Goal: Information Seeking & Learning: Learn about a topic

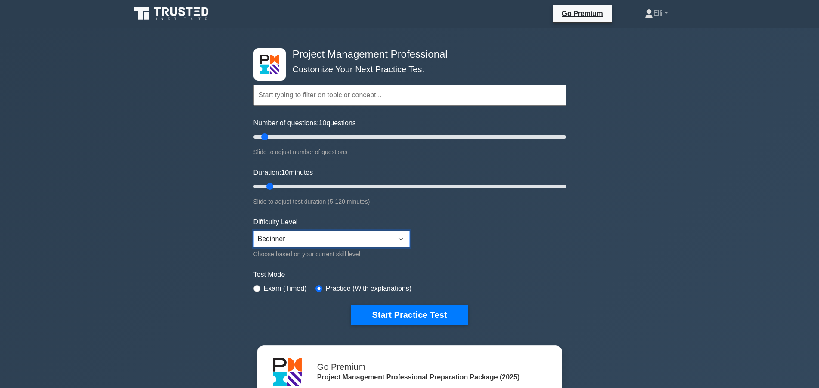
click at [253, 231] on select "Beginner Intermediate Expert" at bounding box center [331, 239] width 156 height 16
click at [620, 232] on div "Project Management Professional Customize Your Next Practice Test Topics Scope …" at bounding box center [409, 290] width 819 height 525
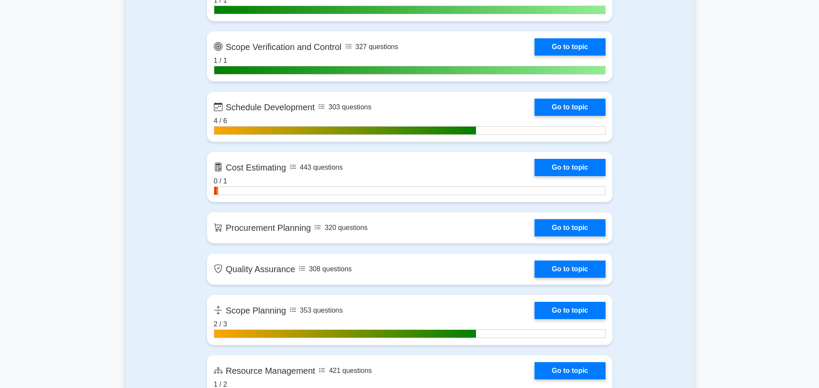
scroll to position [1185, 0]
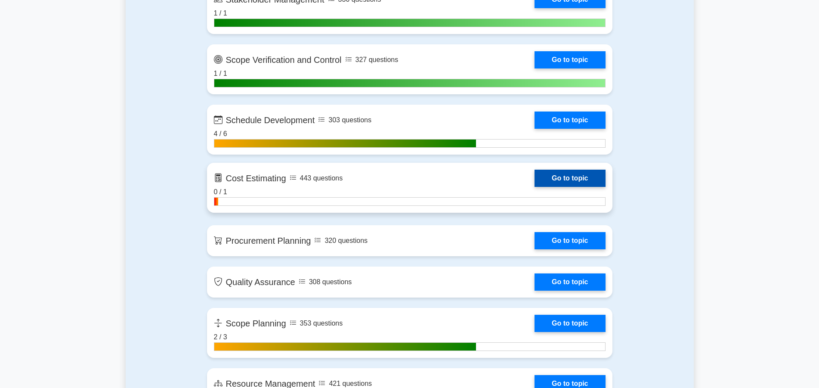
click at [565, 176] on link "Go to topic" at bounding box center [569, 177] width 71 height 17
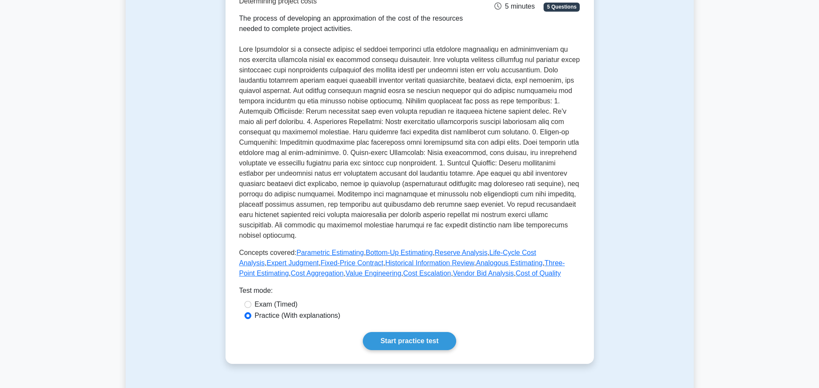
scroll to position [218, 0]
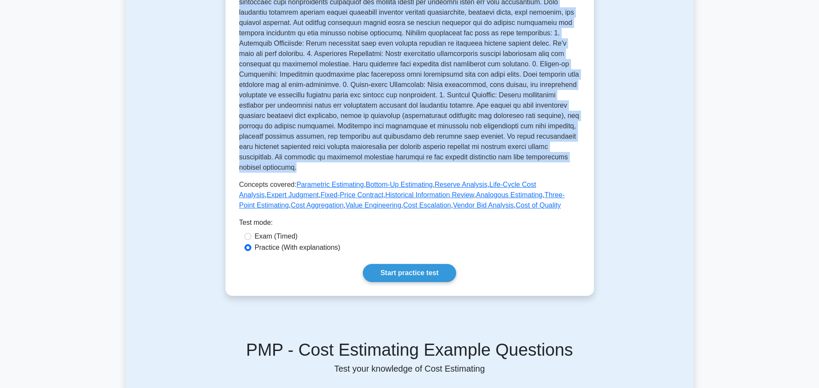
click at [537, 158] on div "Cost Estimating Determining project costs The process of developing an approxim…" at bounding box center [409, 57] width 341 height 306
click at [419, 266] on link "Start practice test" at bounding box center [409, 273] width 93 height 18
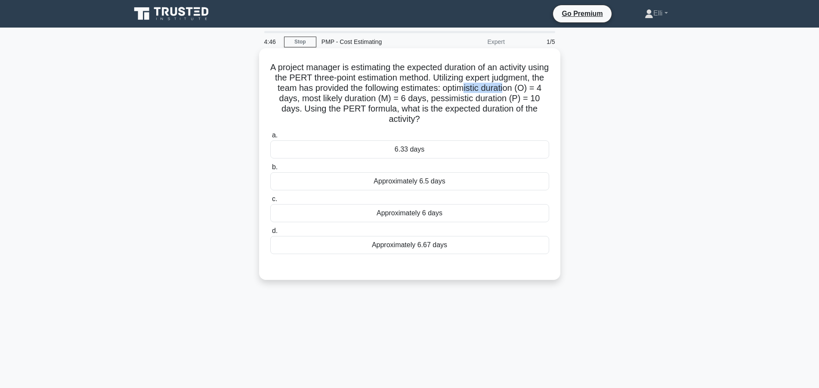
drag, startPoint x: 465, startPoint y: 85, endPoint x: 505, endPoint y: 88, distance: 40.6
click at [505, 88] on h5 "A project manager is estimating the expected duration of an activity using the …" at bounding box center [409, 93] width 280 height 63
click at [407, 204] on div "Approximately 6 days" at bounding box center [409, 213] width 279 height 18
click at [270, 202] on input "c. Approximately 6 days" at bounding box center [270, 199] width 0 height 6
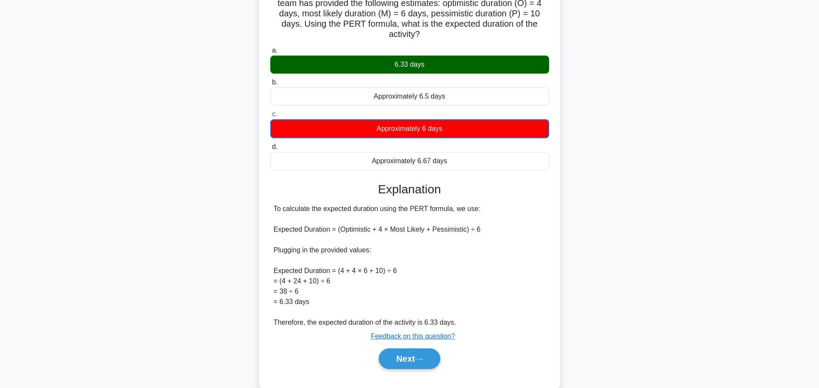
scroll to position [93, 0]
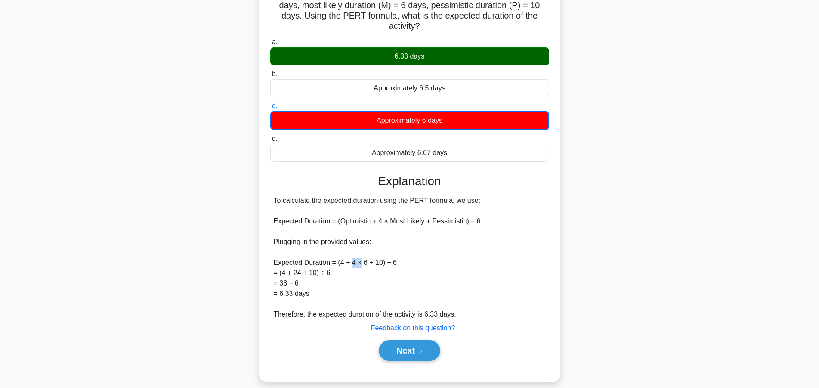
drag, startPoint x: 353, startPoint y: 251, endPoint x: 361, endPoint y: 250, distance: 8.3
click at [361, 250] on div "To calculate the expected duration using the PERT formula, we use: Expected Dur…" at bounding box center [410, 257] width 272 height 124
drag, startPoint x: 272, startPoint y: 213, endPoint x: 482, endPoint y: 216, distance: 209.9
click at [482, 216] on div "To calculate the expected duration using the PERT formula, we use: Expected Dur…" at bounding box center [409, 257] width 279 height 124
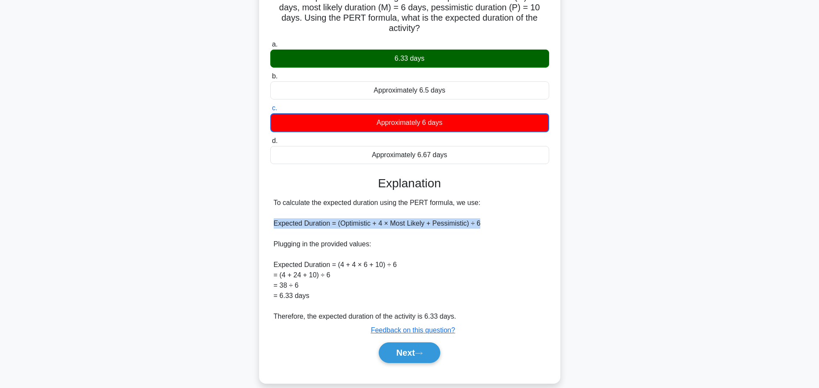
copy div "Expected Duration = (Optimistic + 4 × Most Likely + Pessimistic) ÷ 6"
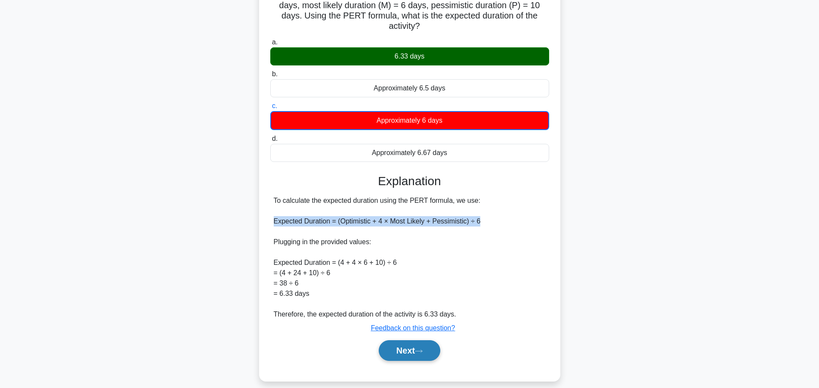
click at [398, 341] on button "Next" at bounding box center [410, 350] width 62 height 21
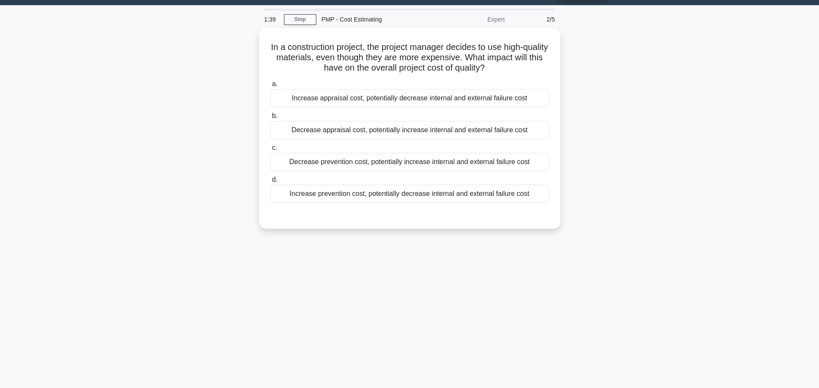
scroll to position [0, 0]
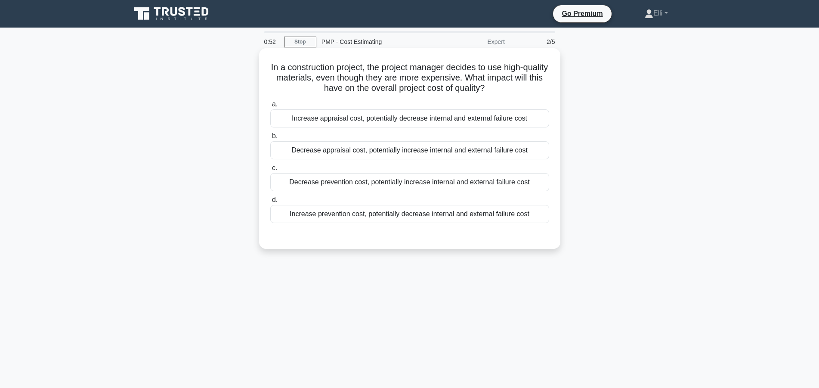
click at [343, 179] on div "Decrease prevention cost, potentially increase internal and external failure co…" at bounding box center [409, 182] width 279 height 18
click at [270, 171] on input "c. Decrease prevention cost, potentially increase internal and external failure…" at bounding box center [270, 168] width 0 height 6
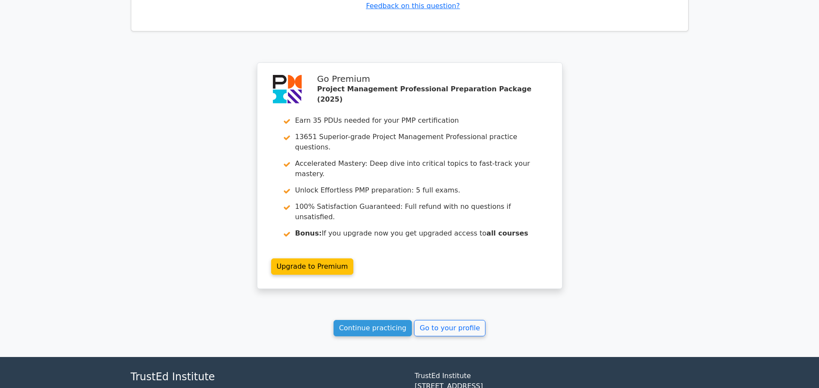
scroll to position [1111, 0]
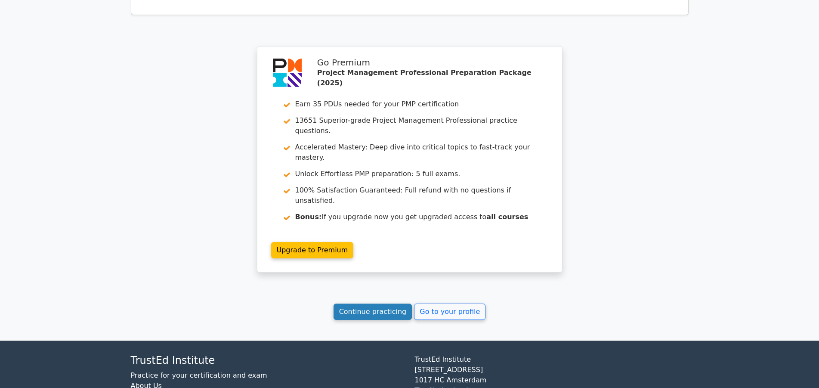
drag, startPoint x: 393, startPoint y: 256, endPoint x: 541, endPoint y: 186, distance: 163.7
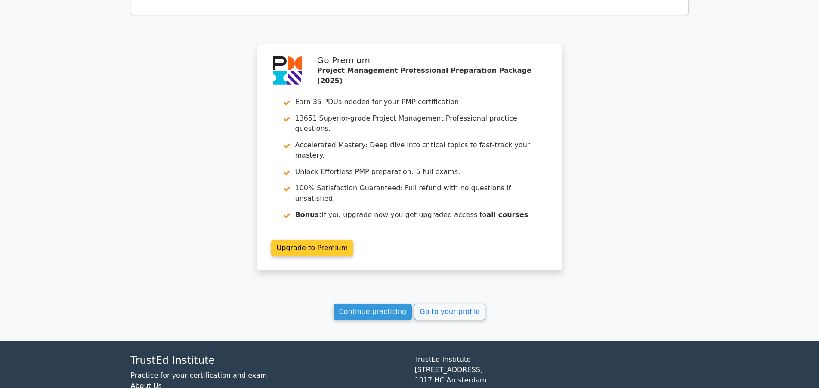
click at [393, 303] on link "Continue practicing" at bounding box center [372, 311] width 79 height 16
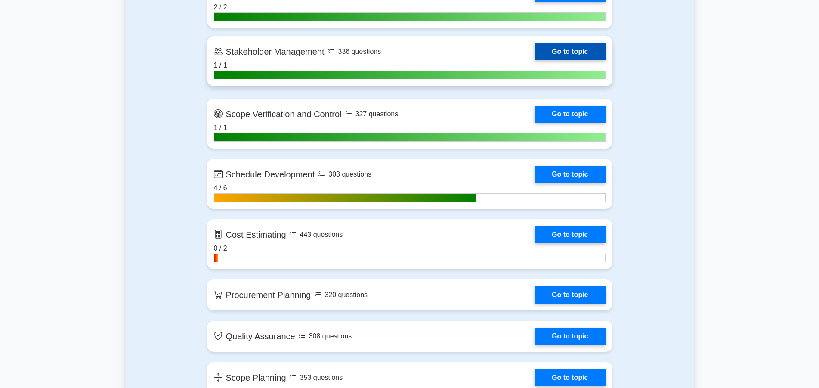
scroll to position [1141, 0]
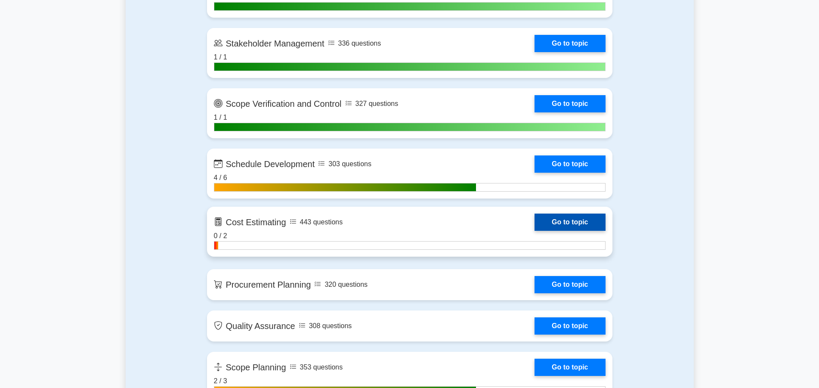
click at [566, 222] on link "Go to topic" at bounding box center [569, 221] width 71 height 17
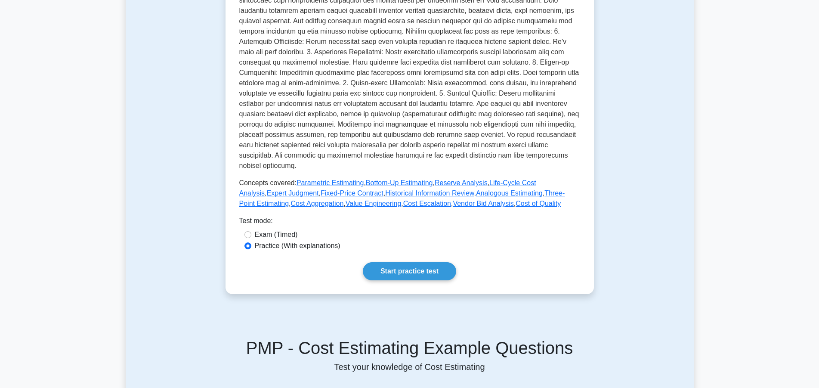
scroll to position [395, 0]
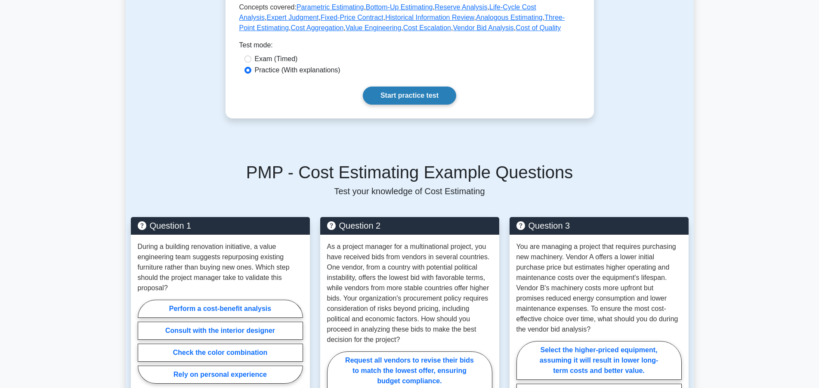
click at [399, 86] on link "Start practice test" at bounding box center [409, 95] width 93 height 18
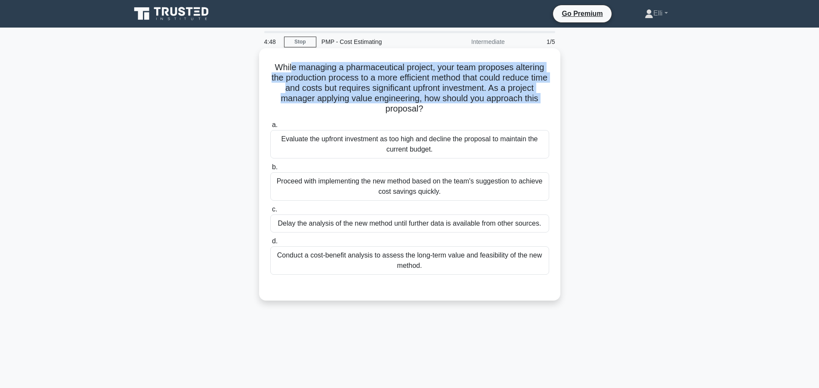
drag, startPoint x: 293, startPoint y: 61, endPoint x: 544, endPoint y: 98, distance: 253.4
click at [544, 98] on div "While managing a pharmaceutical project, your team proposes altering the produc…" at bounding box center [409, 174] width 294 height 245
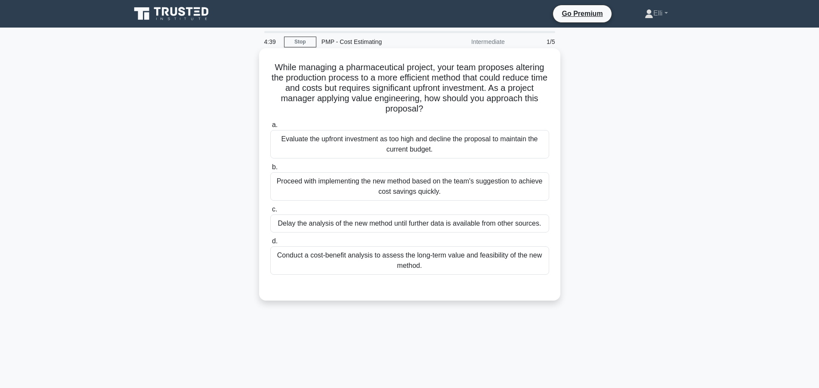
click at [431, 262] on div "Conduct a cost-benefit analysis to assess the long-term value and feasibility o…" at bounding box center [409, 260] width 279 height 28
click at [270, 244] on input "d. Conduct a cost-benefit analysis to assess the long-term value and feasibilit…" at bounding box center [270, 241] width 0 height 6
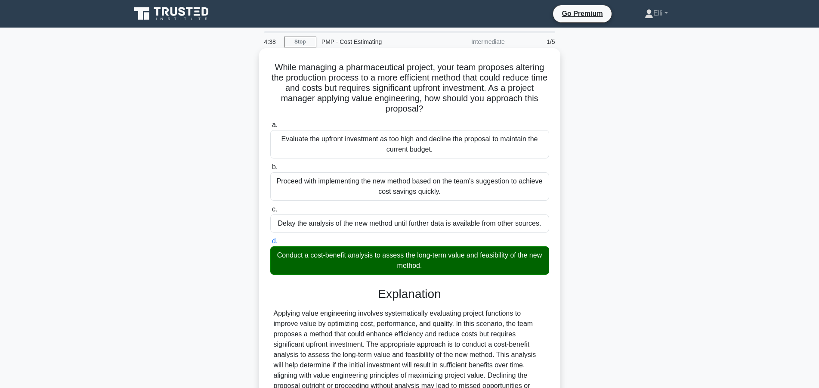
scroll to position [92, 0]
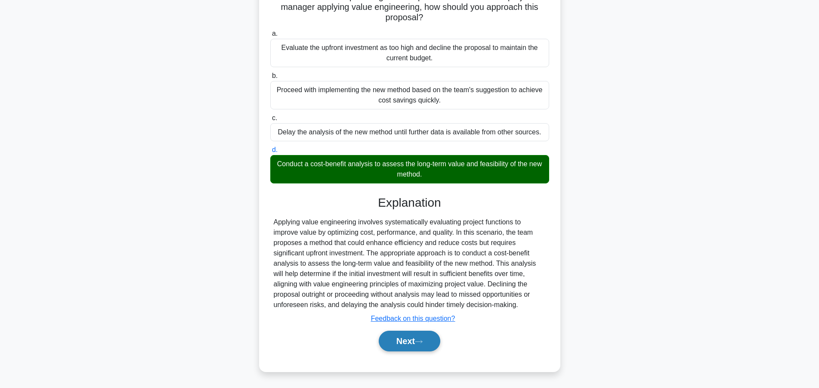
click at [397, 342] on button "Next" at bounding box center [410, 340] width 62 height 21
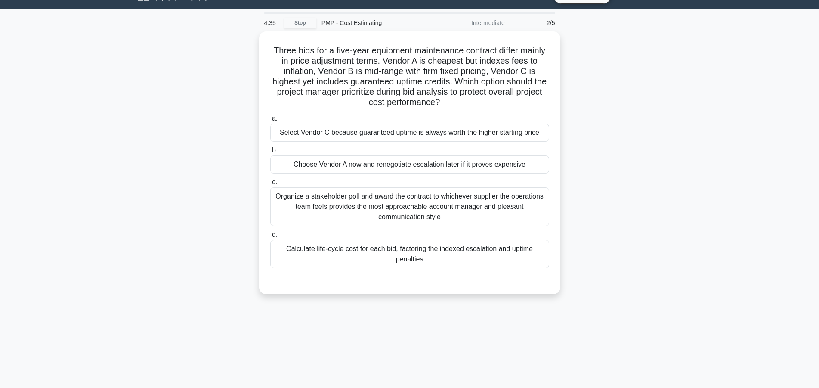
scroll to position [0, 0]
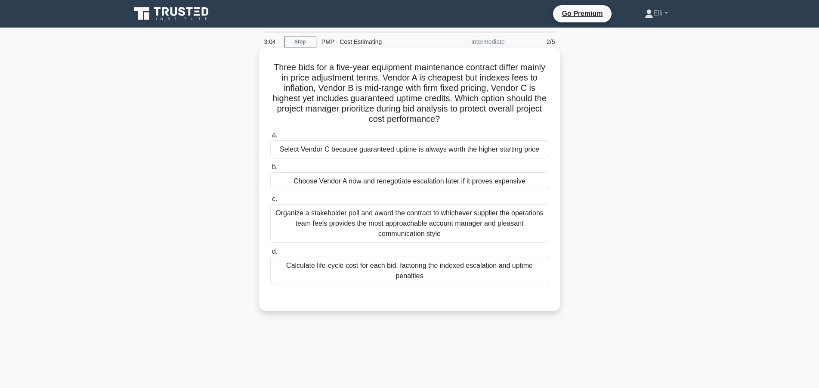
drag, startPoint x: 416, startPoint y: 213, endPoint x: 332, endPoint y: 229, distance: 85.4
click at [332, 229] on div "Organize a stakeholder poll and award the contract to whichever supplier the op…" at bounding box center [409, 223] width 279 height 39
click at [332, 228] on div "Organize a stakeholder poll and award the contract to whichever supplier the op…" at bounding box center [409, 223] width 279 height 39
click at [270, 202] on input "c. Organize a stakeholder poll and award the contract to whichever supplier the…" at bounding box center [270, 199] width 0 height 6
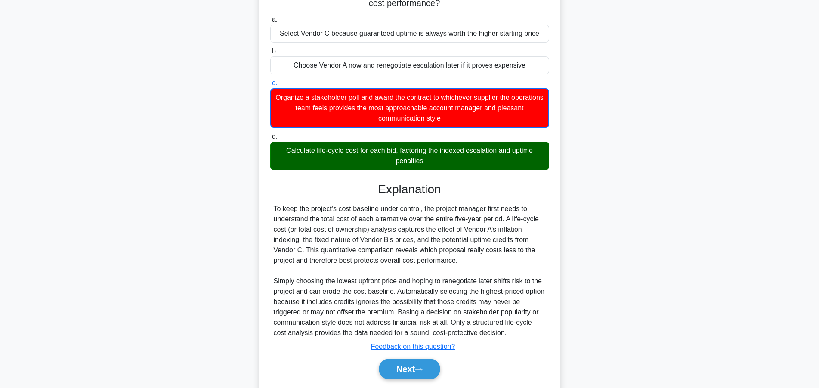
scroll to position [145, 0]
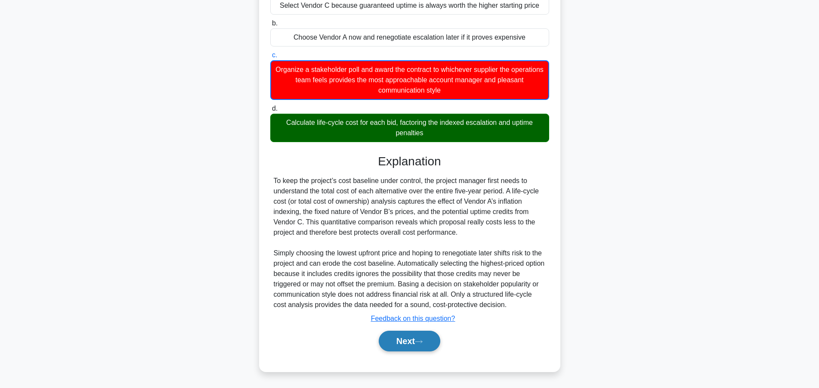
click at [409, 341] on button "Next" at bounding box center [410, 340] width 62 height 21
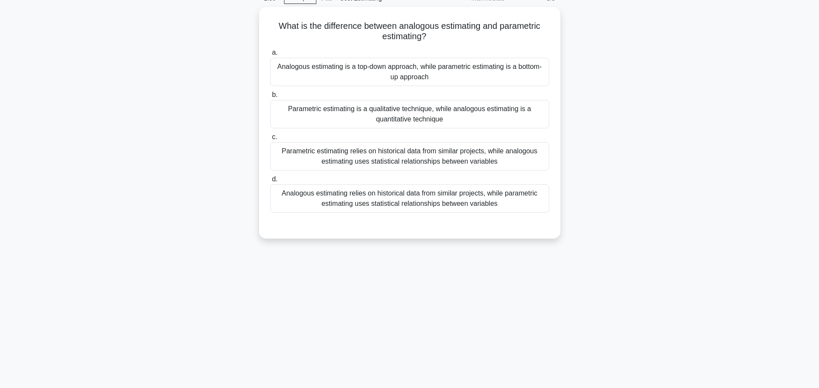
scroll to position [0, 0]
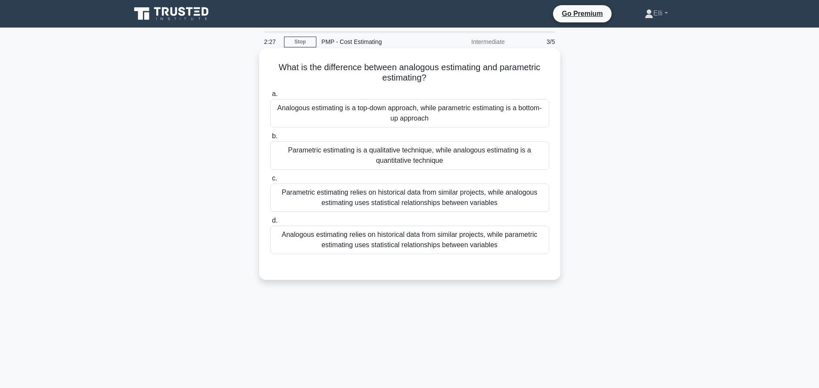
click at [445, 242] on div "Analogous estimating relies on historical data from similar projects, while par…" at bounding box center [409, 239] width 279 height 28
click at [270, 223] on input "d. Analogous estimating relies on historical data from similar projects, while …" at bounding box center [270, 221] width 0 height 6
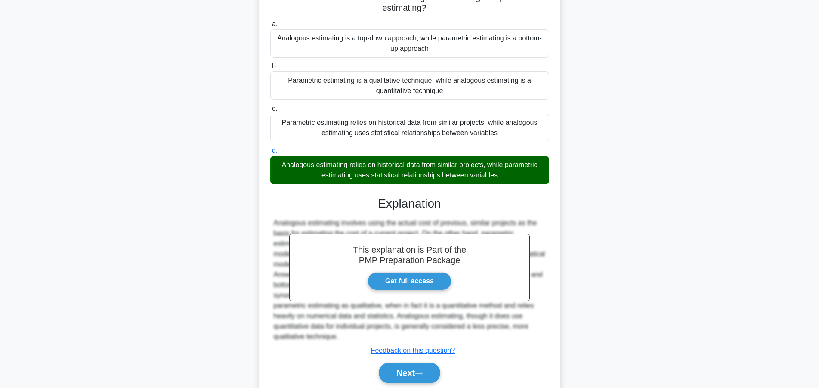
scroll to position [102, 0]
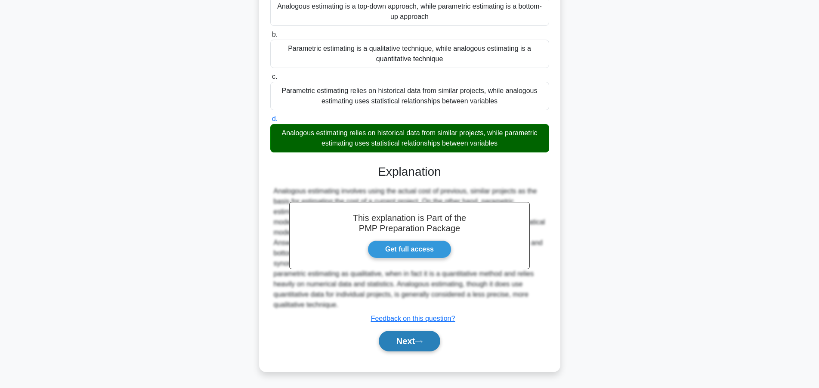
click at [397, 343] on button "Next" at bounding box center [410, 340] width 62 height 21
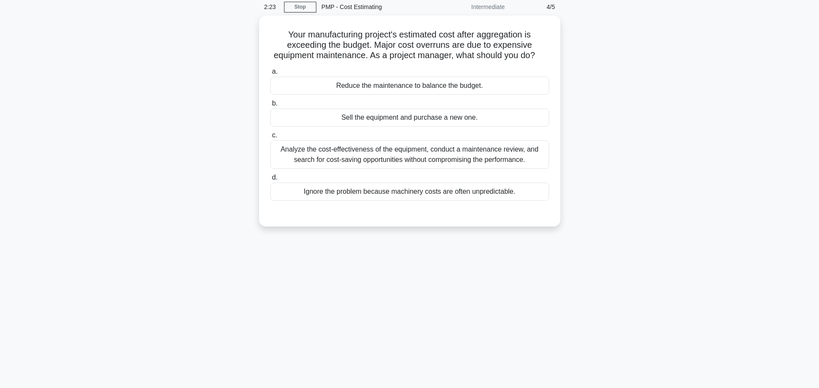
scroll to position [0, 0]
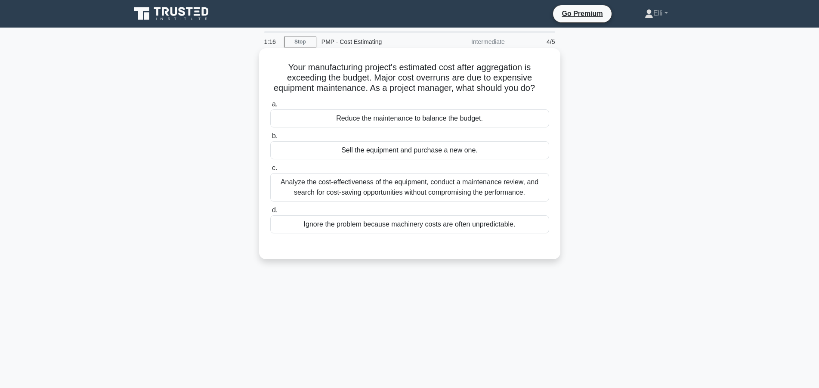
click at [421, 190] on div "Analyze the cost-effectiveness of the equipment, conduct a maintenance review, …" at bounding box center [409, 187] width 279 height 28
click at [270, 171] on input "c. Analyze the cost-effectiveness of the equipment, conduct a maintenance revie…" at bounding box center [270, 168] width 0 height 6
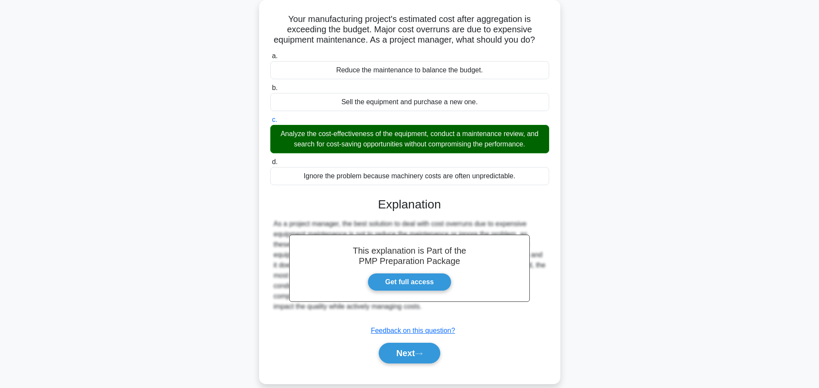
scroll to position [77, 0]
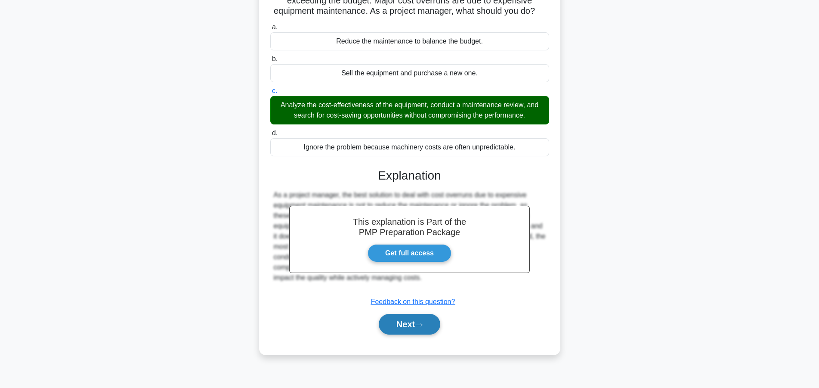
click at [408, 332] on button "Next" at bounding box center [410, 324] width 62 height 21
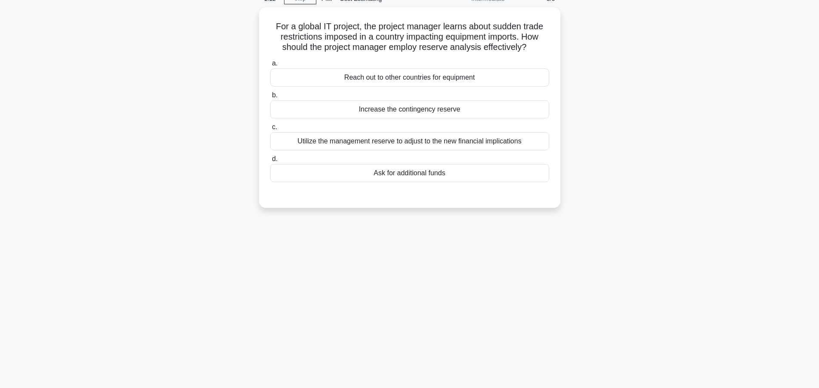
scroll to position [0, 0]
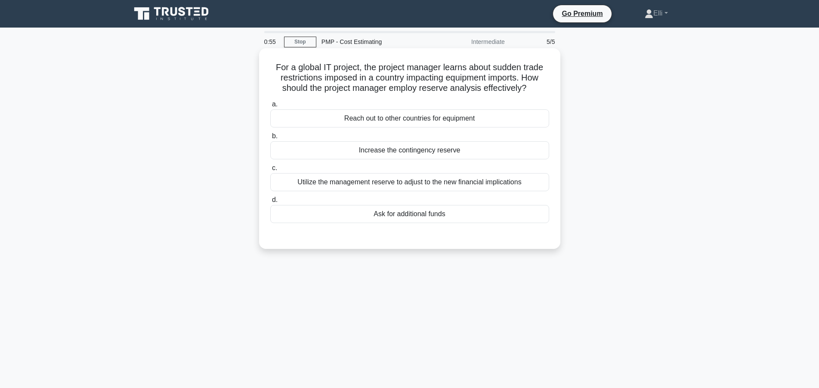
click at [412, 185] on div "Utilize the management reserve to adjust to the new financial implications" at bounding box center [409, 182] width 279 height 18
click at [270, 171] on input "c. Utilize the management reserve to adjust to the new financial implications" at bounding box center [270, 168] width 0 height 6
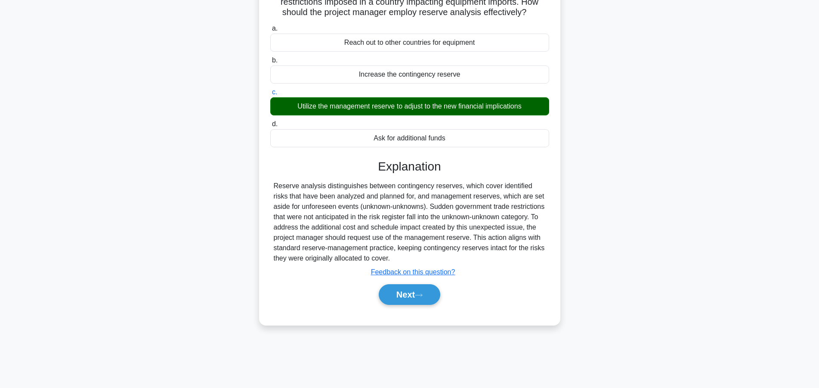
scroll to position [77, 0]
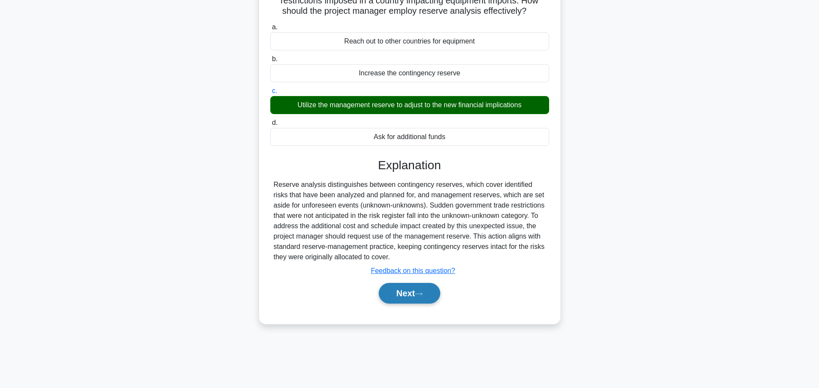
click at [410, 288] on button "Next" at bounding box center [410, 293] width 62 height 21
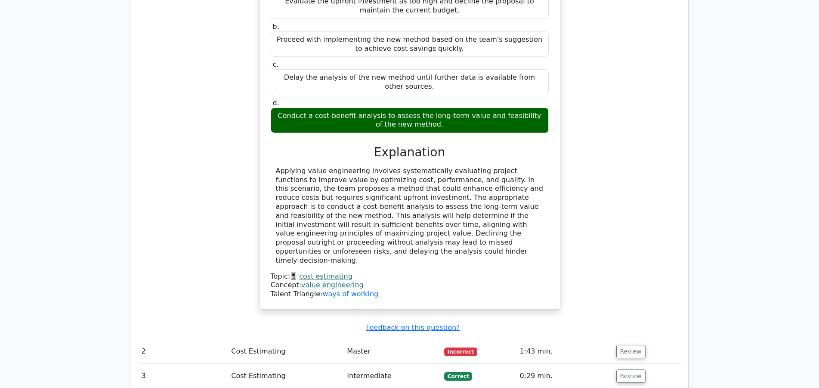
scroll to position [965, 0]
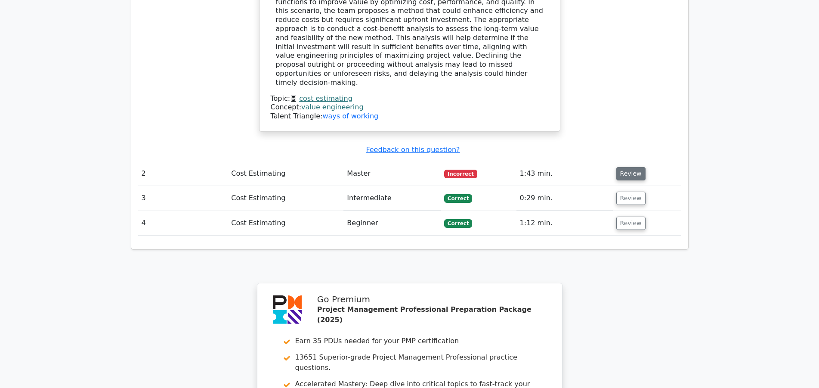
click at [628, 167] on button "Review" at bounding box center [630, 173] width 29 height 13
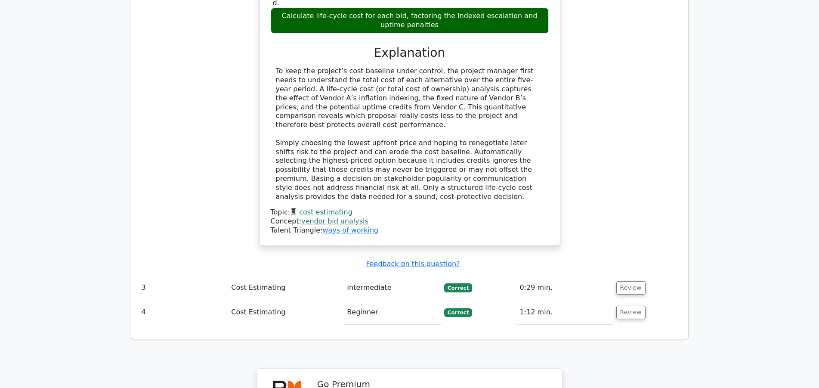
scroll to position [1492, 0]
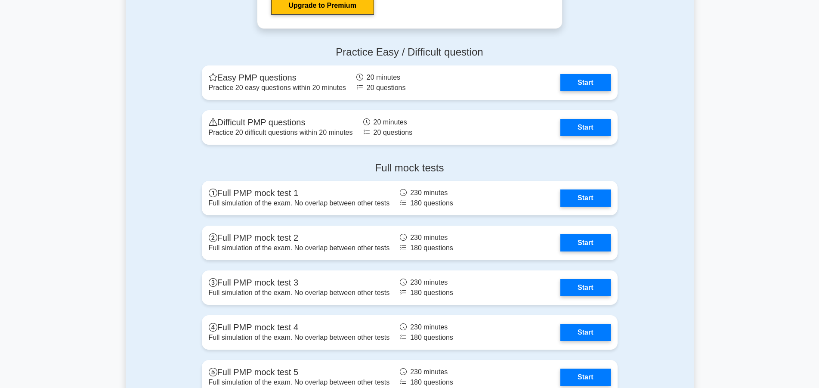
scroll to position [3027, 0]
